Goal: Transaction & Acquisition: Purchase product/service

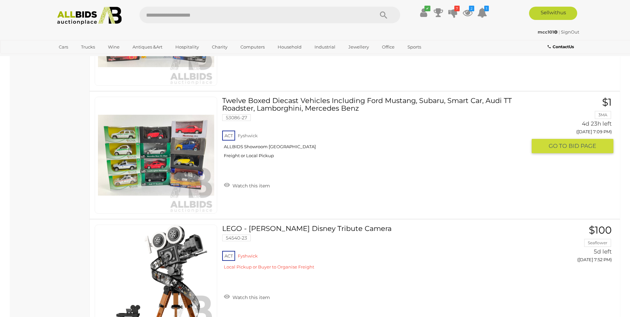
scroll to position [5379, 0]
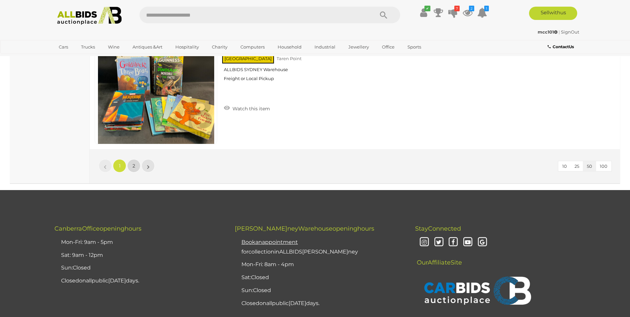
click at [138, 168] on link "2" at bounding box center [133, 165] width 13 height 13
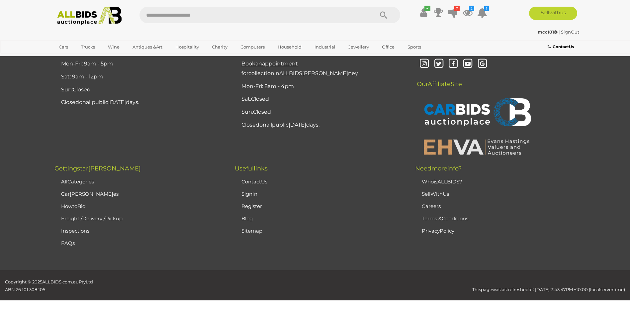
scroll to position [33, 0]
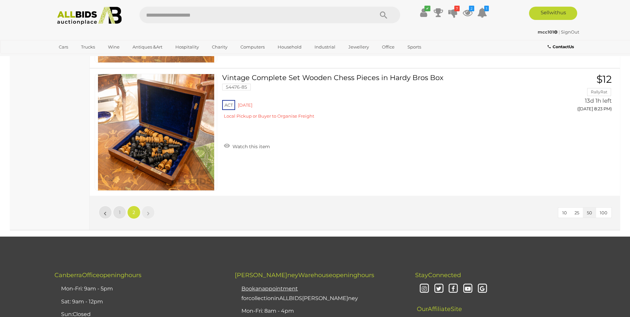
scroll to position [930, 0]
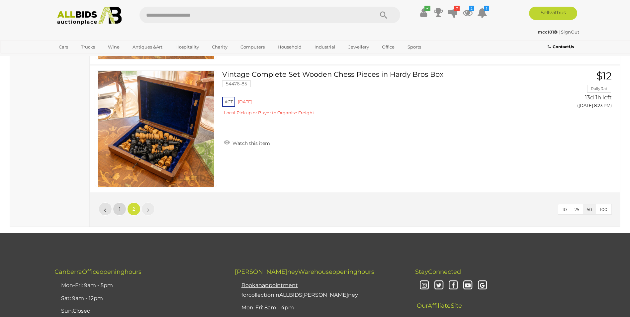
click at [120, 169] on span "1" at bounding box center [120, 209] width 2 height 6
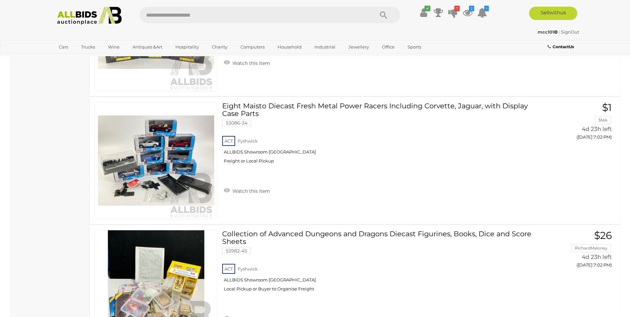
scroll to position [4582, 0]
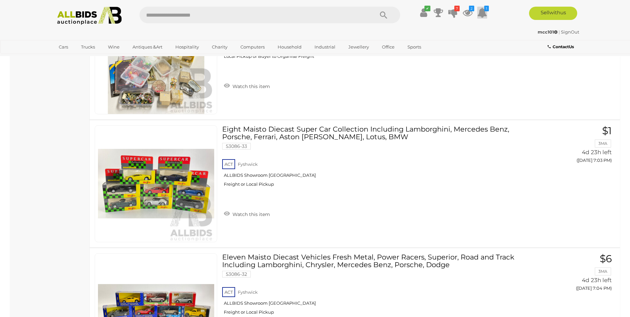
click at [406, 13] on icon at bounding box center [482, 13] width 10 height 12
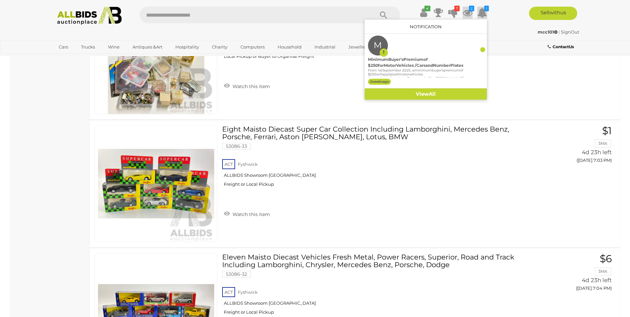
click at [406, 14] on icon at bounding box center [468, 13] width 10 height 12
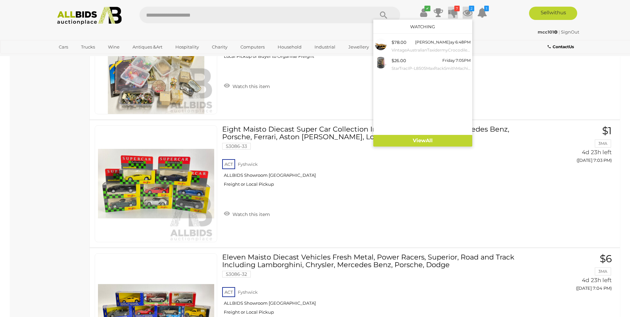
click at [406, 13] on icon at bounding box center [452, 13] width 9 height 12
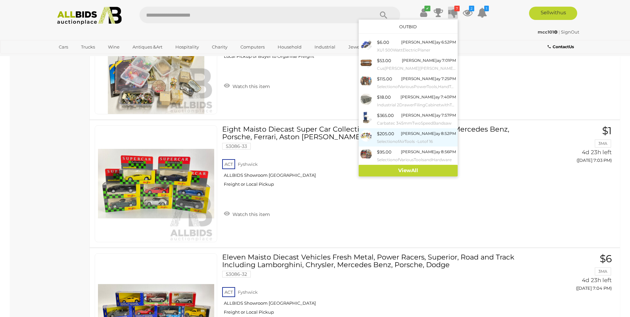
click at [406, 138] on small "Selec tion o f Ai r Too ls - Lo t o f 16" at bounding box center [416, 141] width 79 height 7
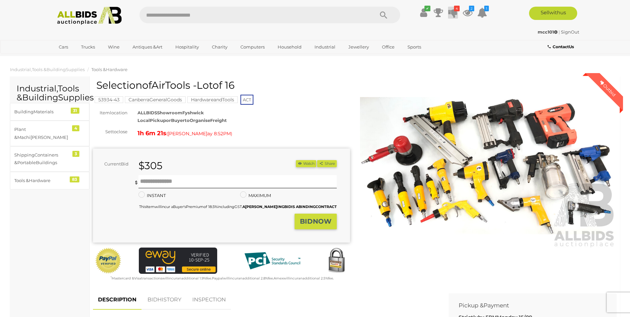
click at [456, 13] on icon at bounding box center [452, 13] width 9 height 12
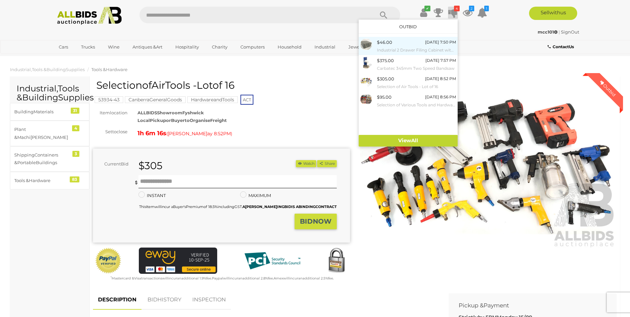
click at [403, 44] on div "$46.00 Today 7:50 PM Industrial 2 Drawer Filing Cabinet with Torches and Tape M…" at bounding box center [416, 46] width 79 height 15
